Goal: Transaction & Acquisition: Subscribe to service/newsletter

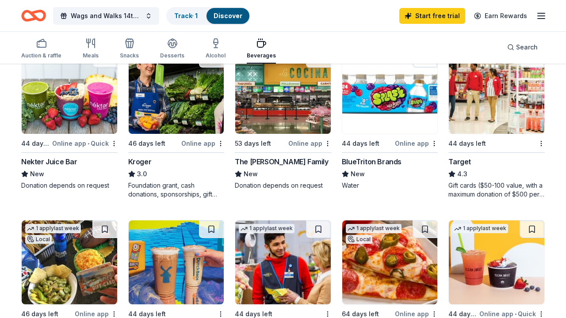
scroll to position [374, 0]
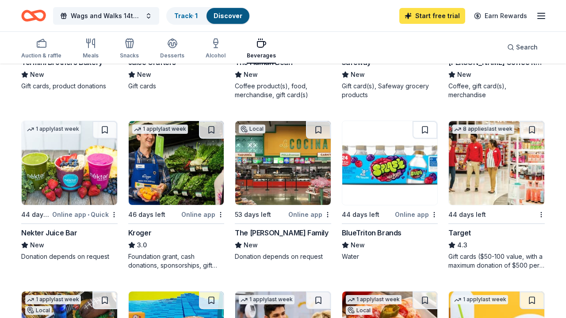
click at [457, 15] on link "Start free trial" at bounding box center [432, 16] width 66 height 16
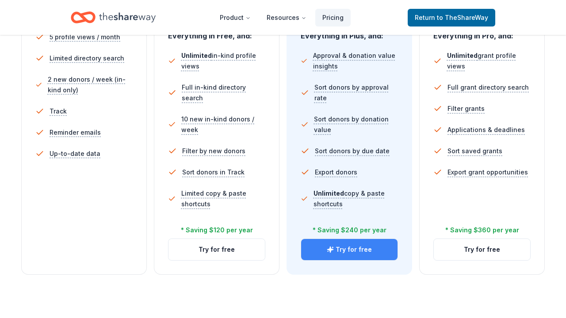
scroll to position [294, 0]
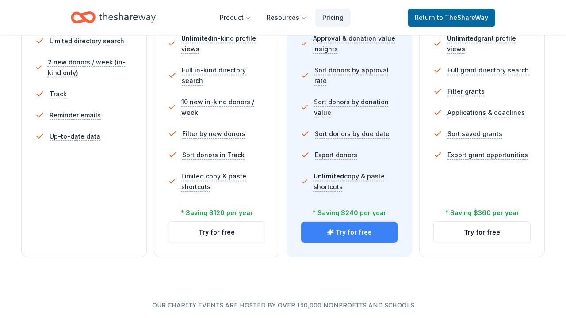
click at [354, 237] on button "Try for free" at bounding box center [349, 232] width 96 height 21
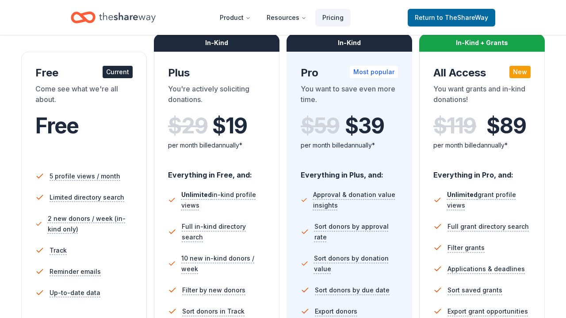
scroll to position [133, 0]
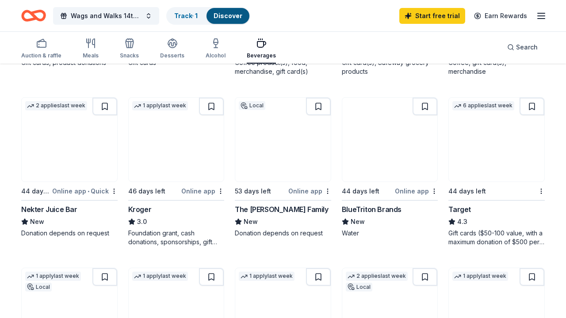
scroll to position [373, 0]
